Goal: Task Accomplishment & Management: Manage account settings

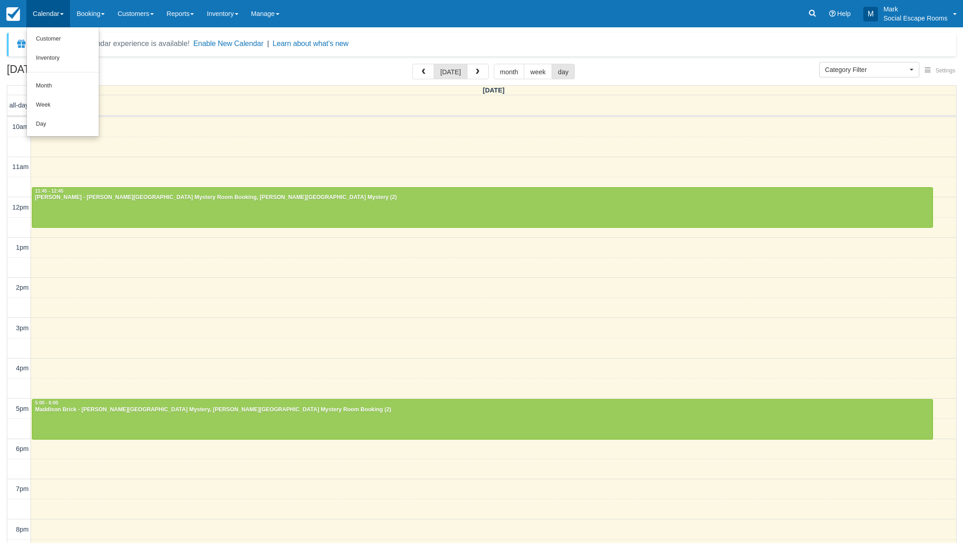
select select
click at [74, 115] on link "Day" at bounding box center [63, 124] width 72 height 19
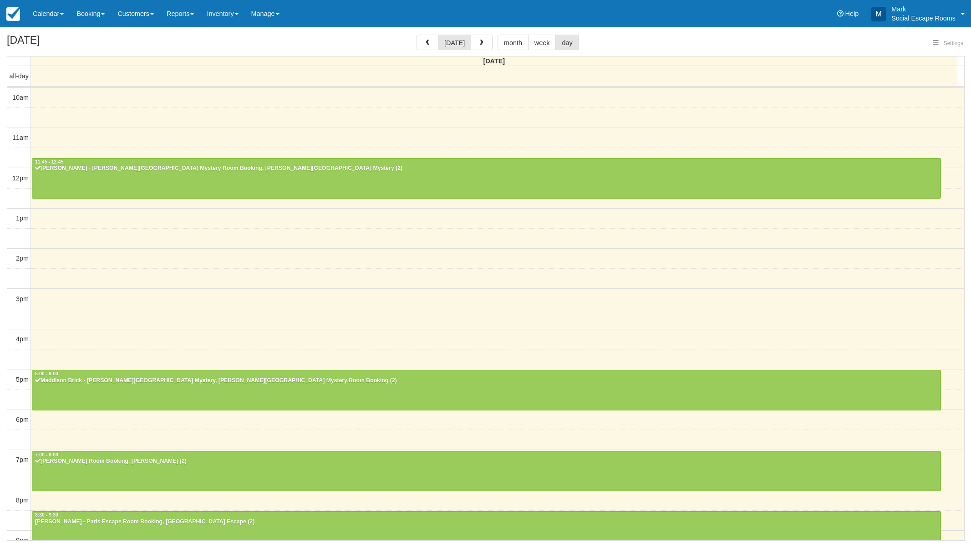
select select
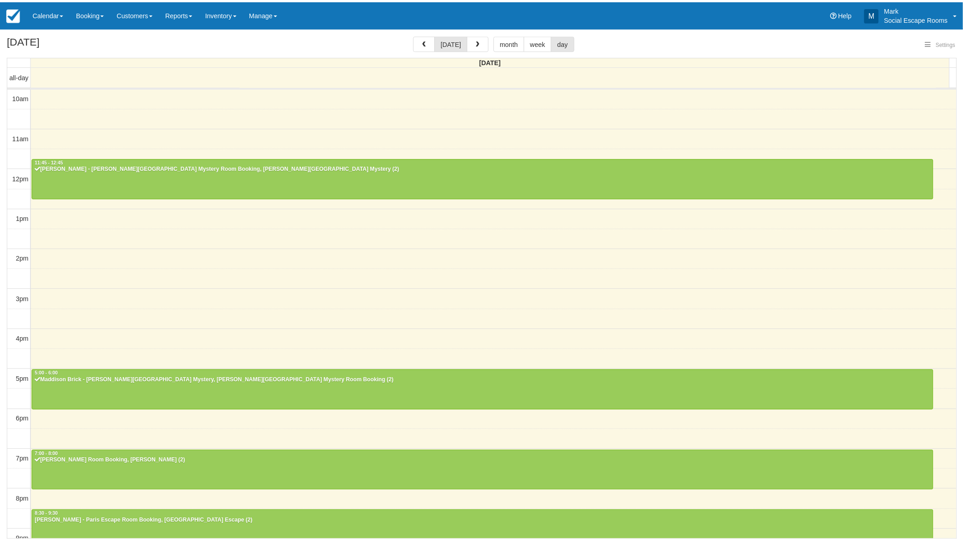
scroll to position [51, 0]
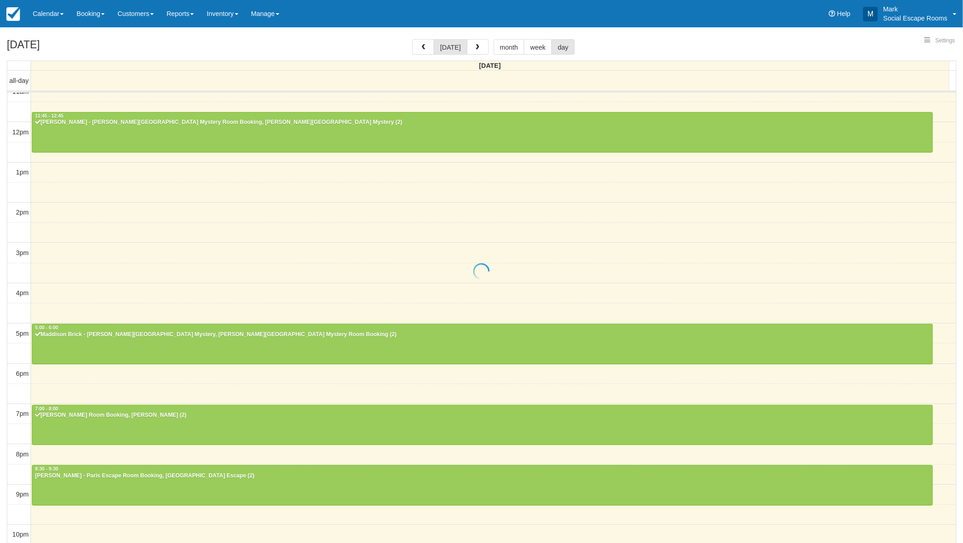
select select
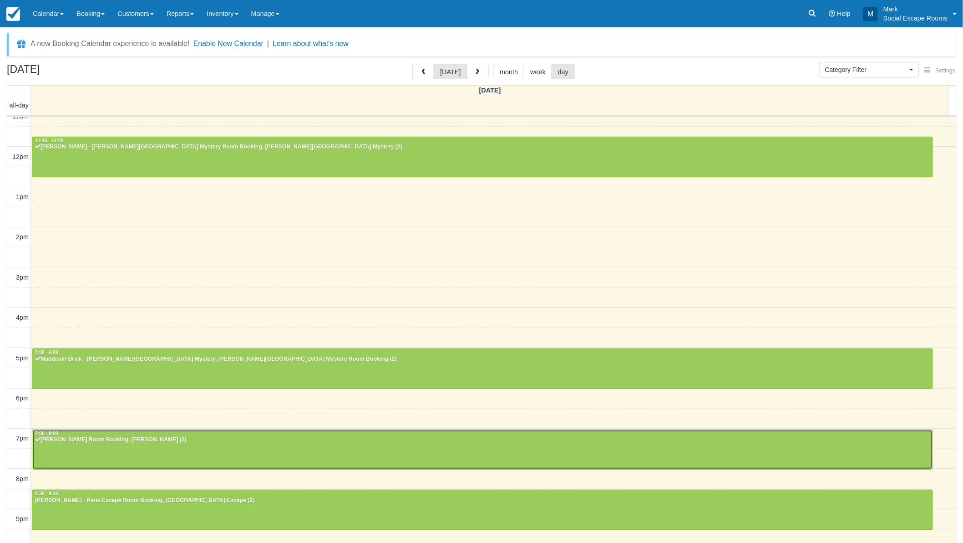
click at [92, 444] on div at bounding box center [482, 450] width 901 height 40
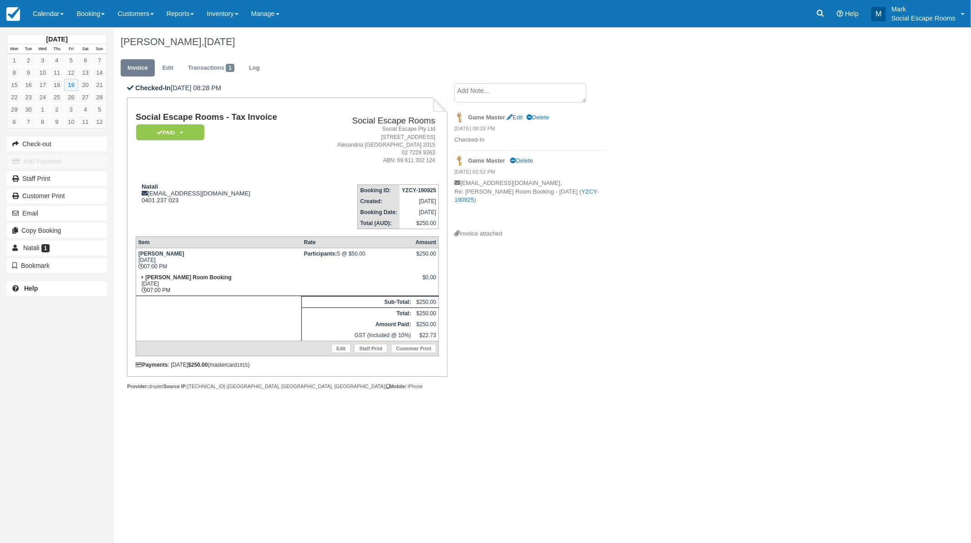
click at [497, 92] on textarea at bounding box center [520, 92] width 132 height 19
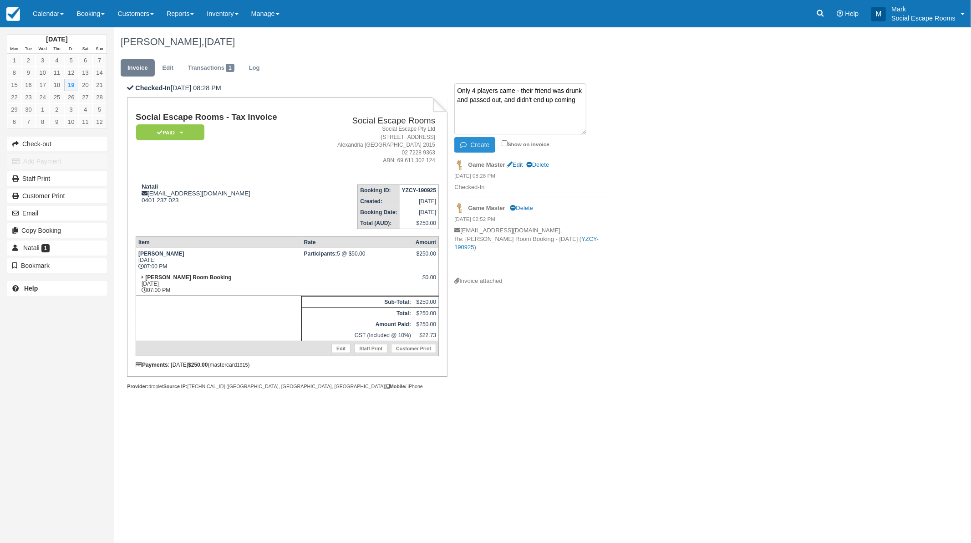
type textarea "Only 4 players came - their friend was drunk and passed out, and didn't end up …"
click at [479, 141] on button "Create" at bounding box center [474, 144] width 41 height 15
click at [206, 61] on link "Transactions 1" at bounding box center [211, 68] width 60 height 18
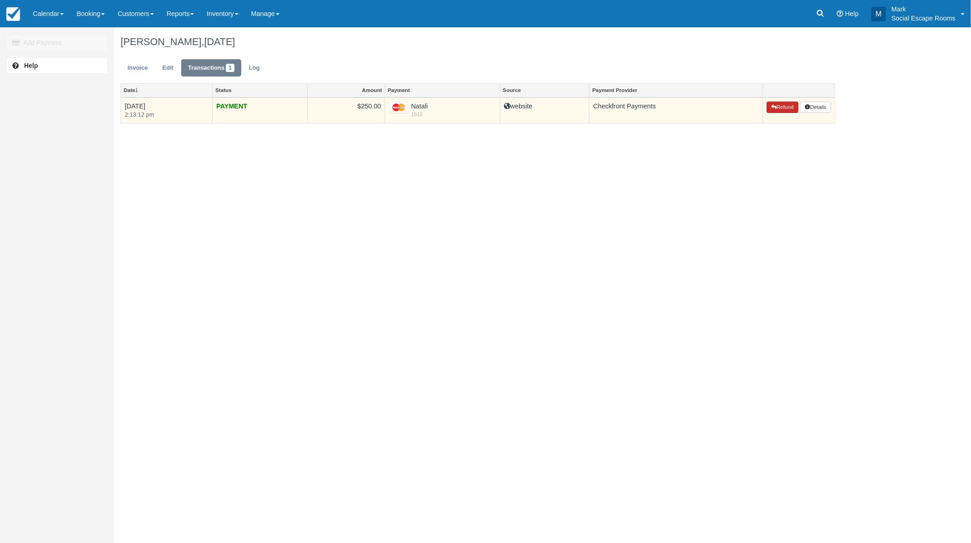
click at [779, 108] on button "Refund" at bounding box center [783, 108] width 32 height 12
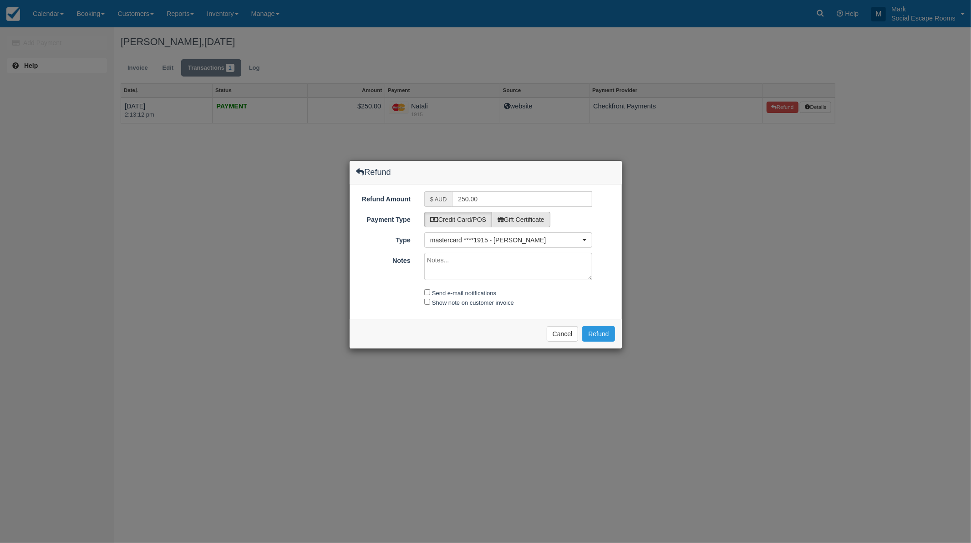
click at [519, 218] on label "Gift Certificate" at bounding box center [521, 219] width 59 height 15
radio input "true"
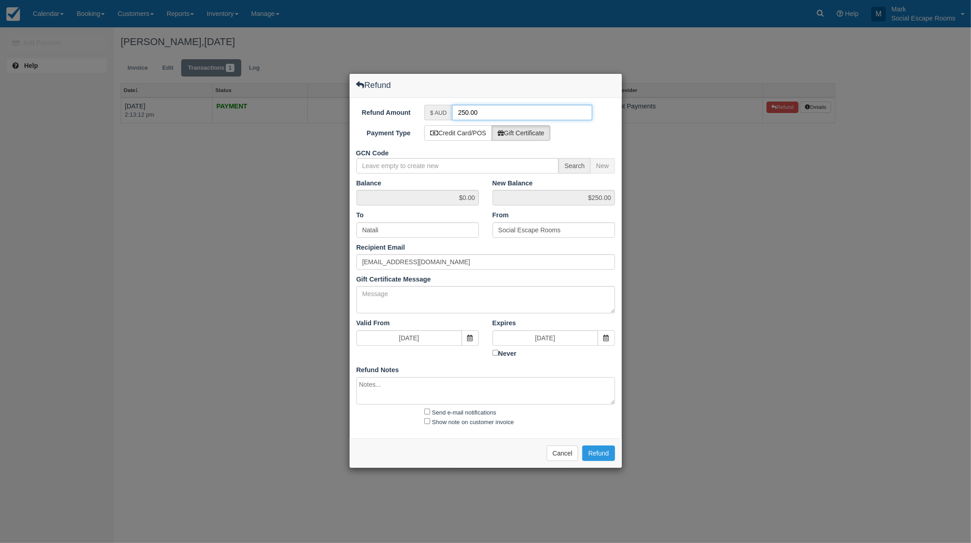
drag, startPoint x: 489, startPoint y: 109, endPoint x: 431, endPoint y: 107, distance: 57.9
click at [431, 107] on div "$ AUD 250.00" at bounding box center [508, 112] width 168 height 15
type input "55"
click at [554, 458] on button "Cancel" at bounding box center [563, 452] width 32 height 15
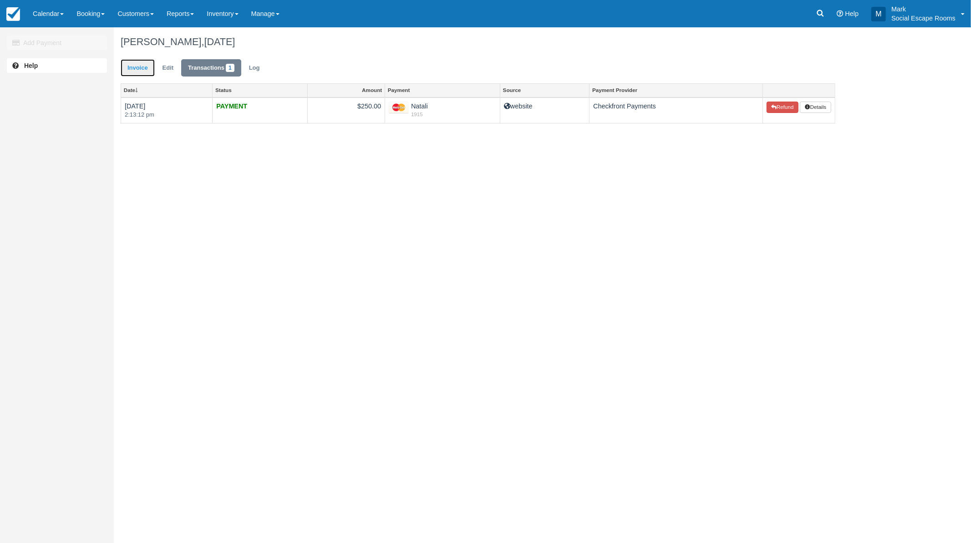
click at [137, 67] on link "Invoice" at bounding box center [138, 68] width 34 height 18
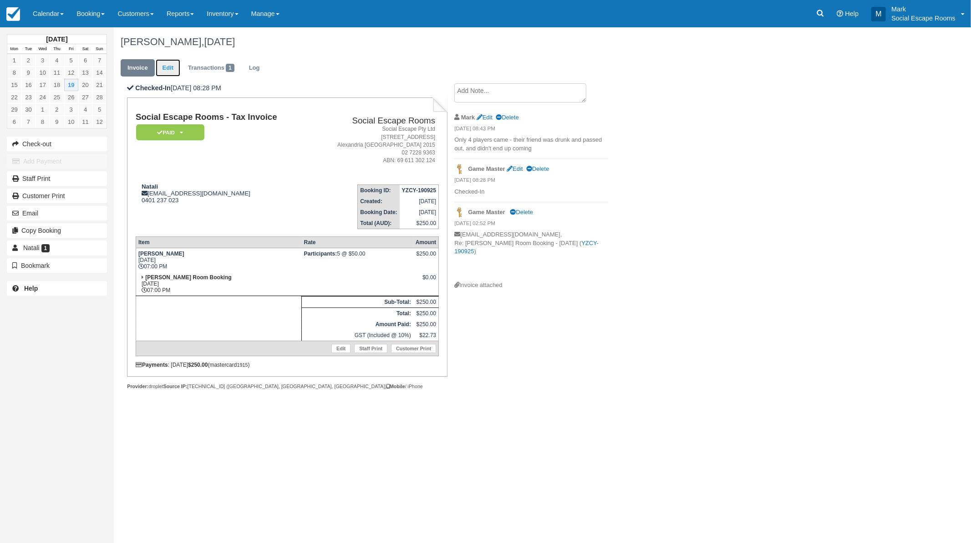
click at [168, 68] on link "Edit" at bounding box center [168, 68] width 25 height 18
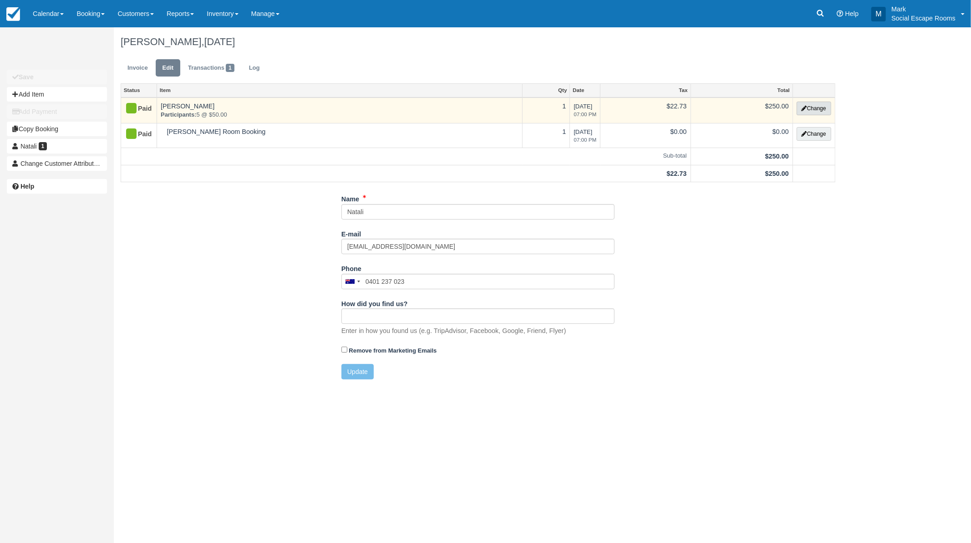
click at [811, 110] on button "Change" at bounding box center [814, 109] width 35 height 14
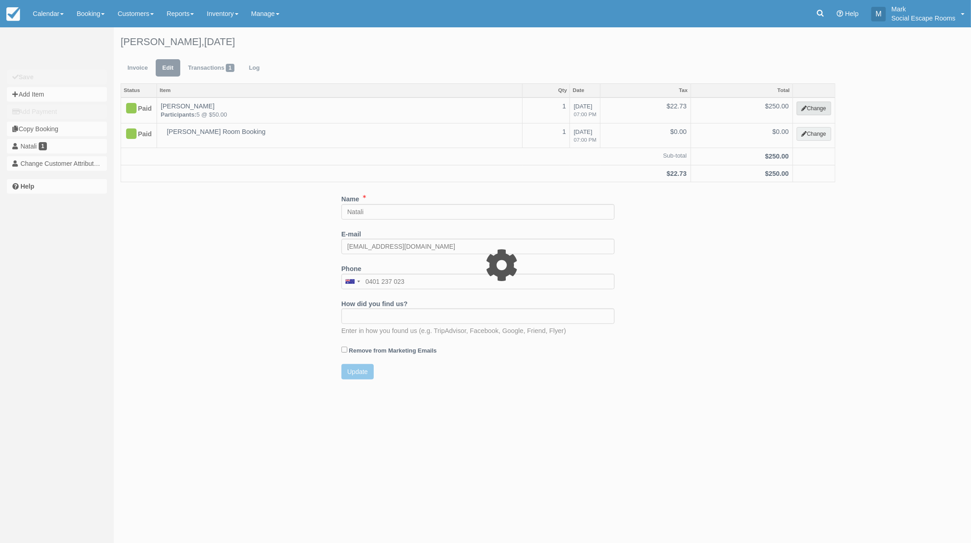
select select "2"
type input "250.00"
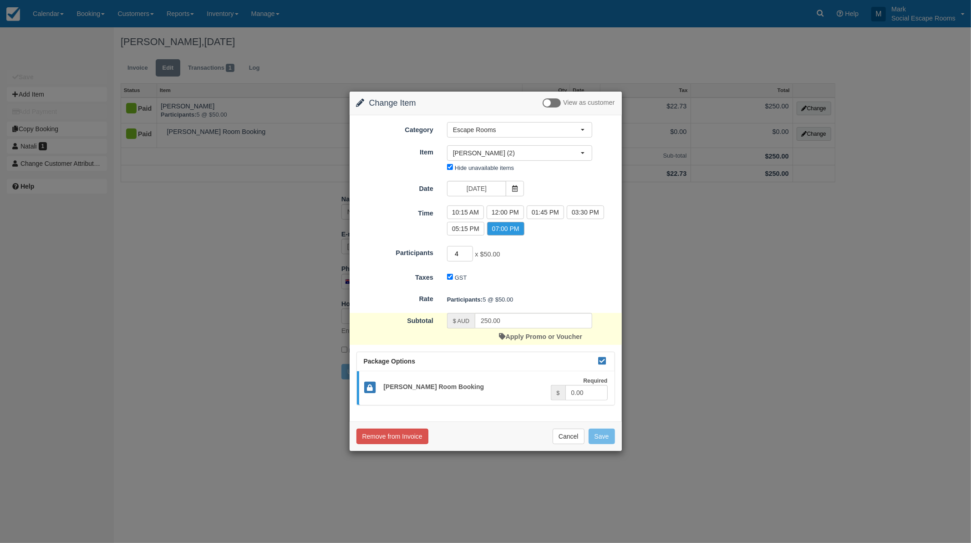
type input "4"
click at [468, 254] on input "4" at bounding box center [460, 253] width 26 height 15
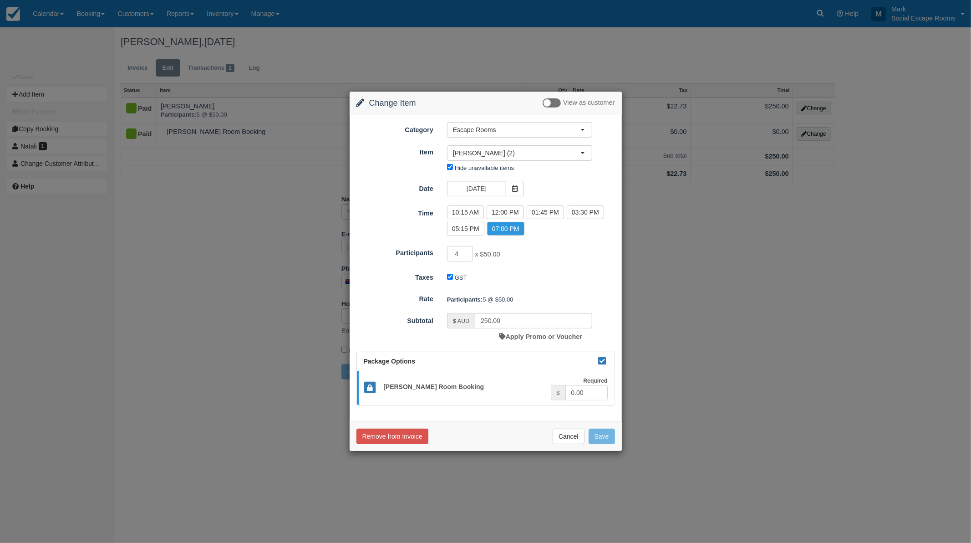
type input "220.00"
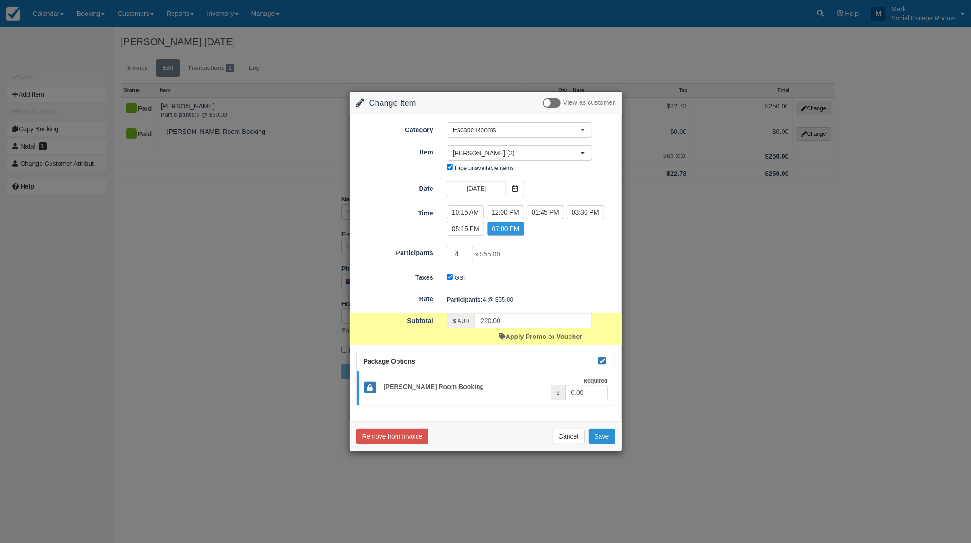
click at [602, 438] on button "Save" at bounding box center [602, 435] width 26 height 15
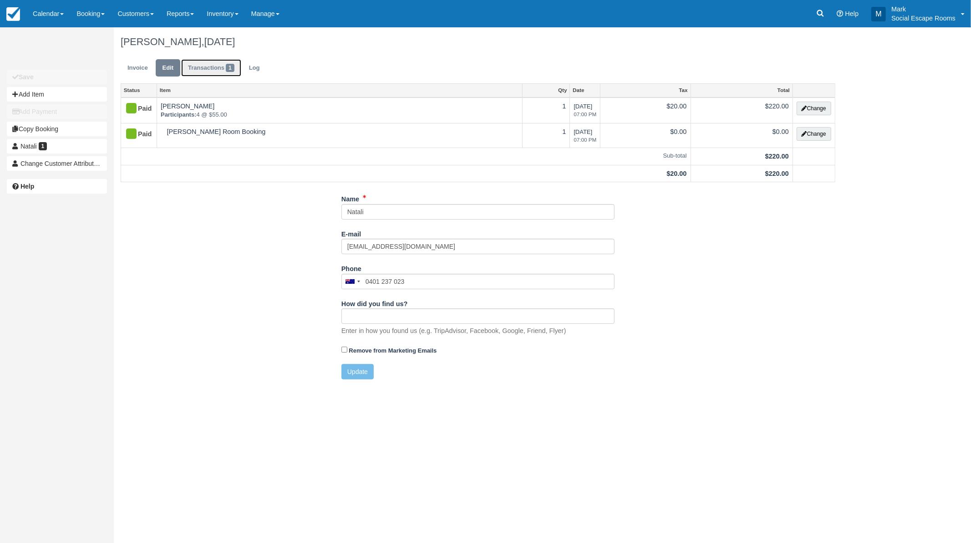
click at [210, 70] on link "Transactions 1" at bounding box center [211, 68] width 60 height 18
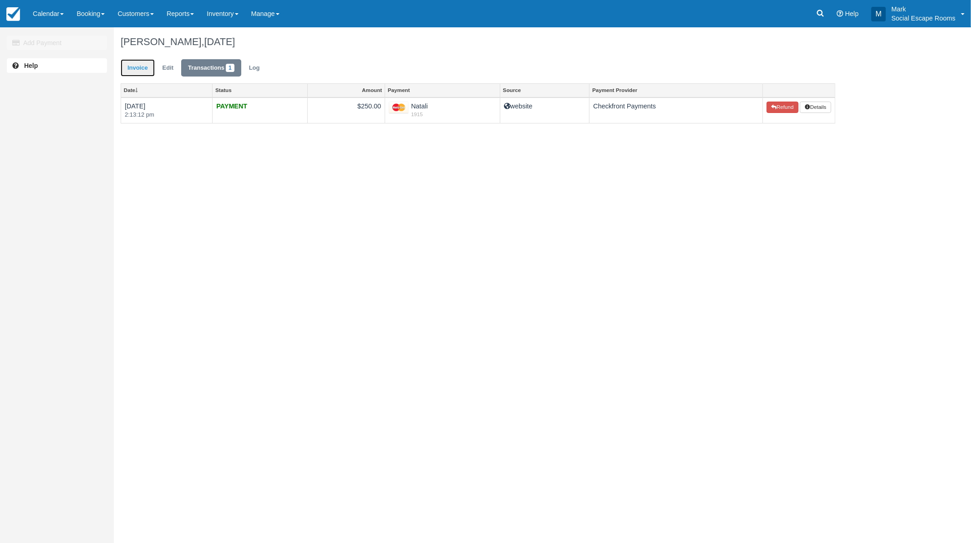
click at [137, 67] on link "Invoice" at bounding box center [138, 68] width 34 height 18
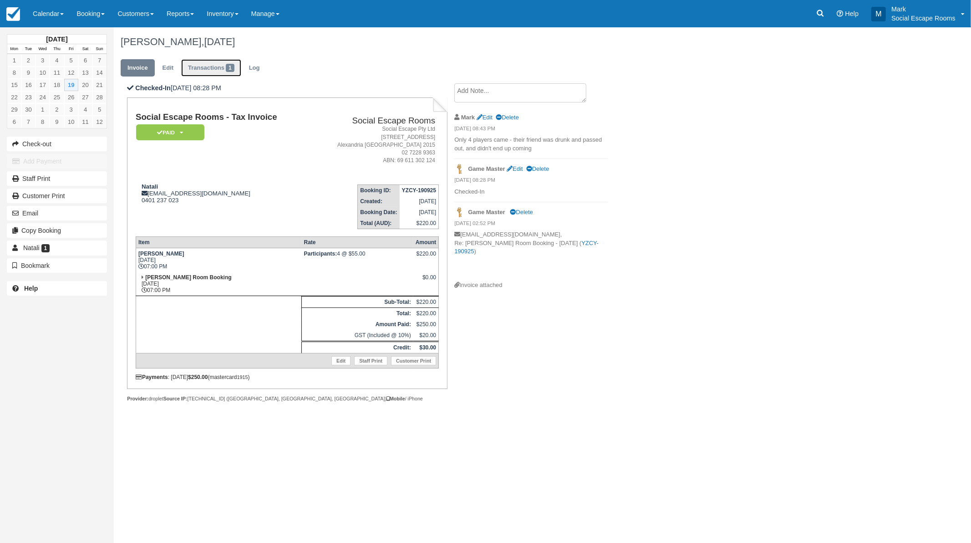
click at [212, 67] on link "Transactions 1" at bounding box center [211, 68] width 60 height 18
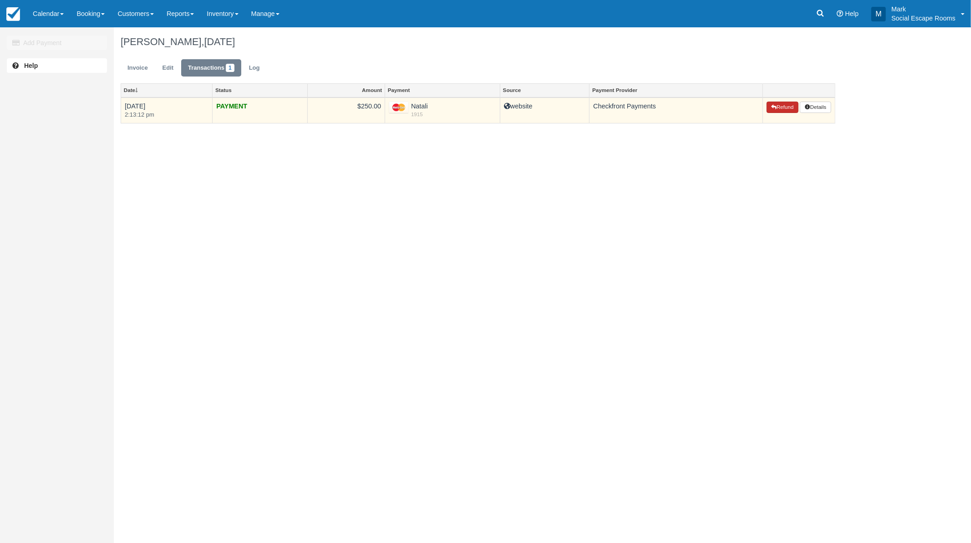
click at [777, 106] on button "Refund" at bounding box center [783, 108] width 32 height 12
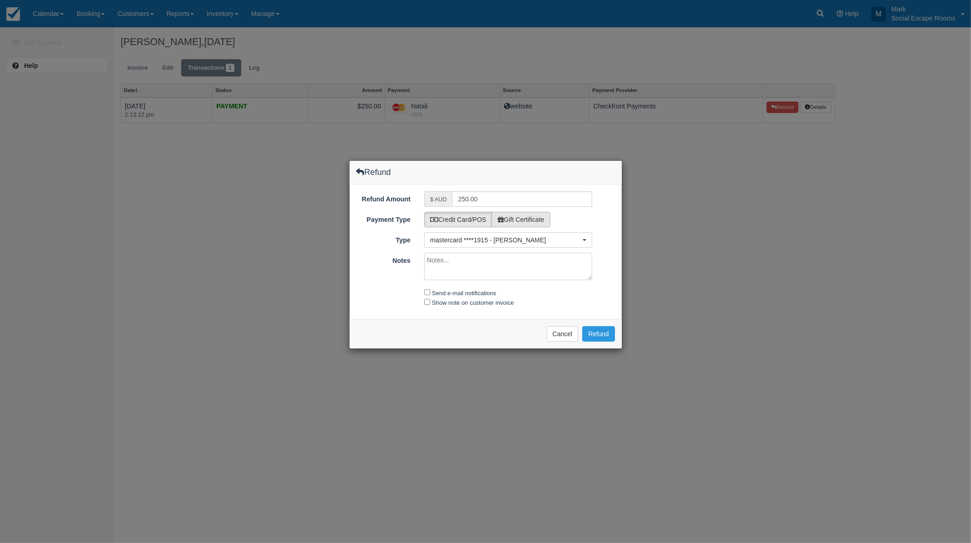
drag, startPoint x: 517, startPoint y: 216, endPoint x: 498, endPoint y: 204, distance: 22.5
click at [518, 216] on label "Gift Certificate" at bounding box center [521, 219] width 59 height 15
radio input "true"
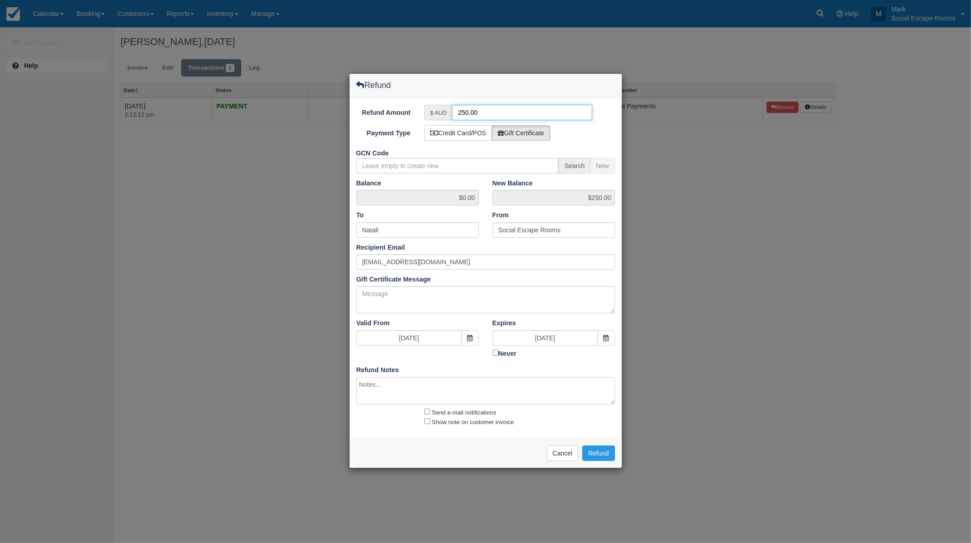
drag, startPoint x: 489, startPoint y: 114, endPoint x: 426, endPoint y: 106, distance: 63.4
click at [426, 106] on div "$ AUD 250.00" at bounding box center [508, 112] width 168 height 15
type input "30"
click at [441, 415] on label "Send e-mail notifications" at bounding box center [464, 412] width 64 height 7
click at [430, 414] on input "Send e-mail notifications" at bounding box center [427, 411] width 6 height 6
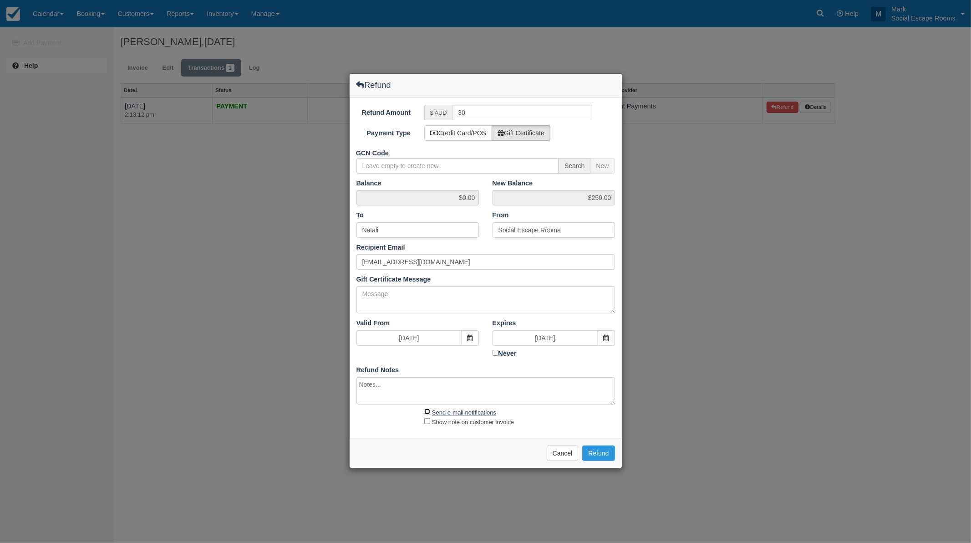
checkbox input "true"
click at [599, 453] on button "Refund" at bounding box center [598, 452] width 32 height 15
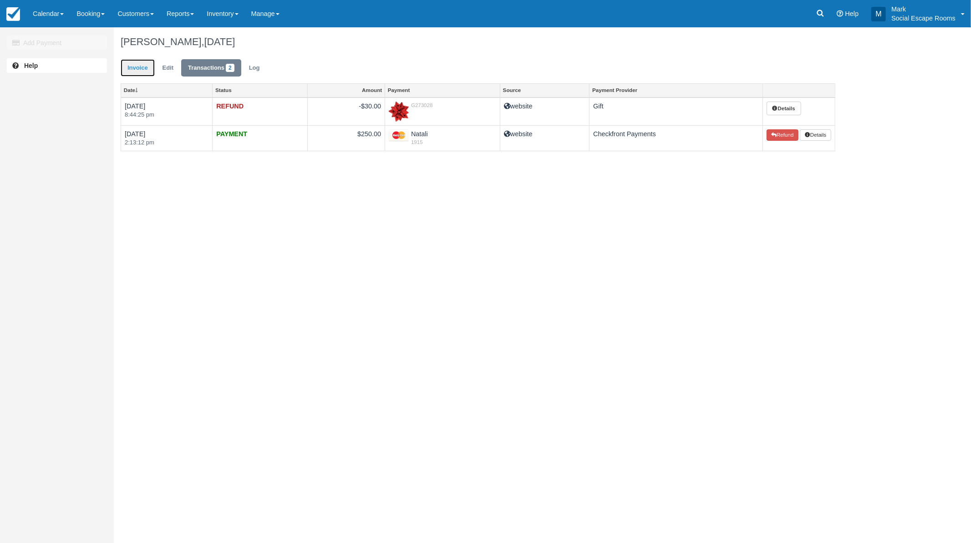
click at [135, 71] on link "Invoice" at bounding box center [138, 68] width 34 height 18
